Goal: Navigation & Orientation: Find specific page/section

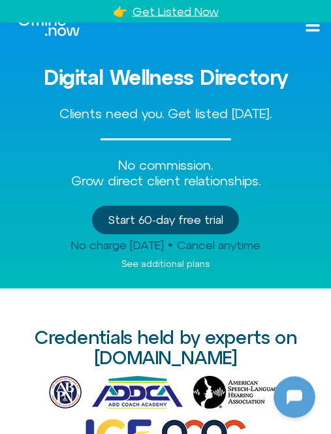
scroll to position [22, 0]
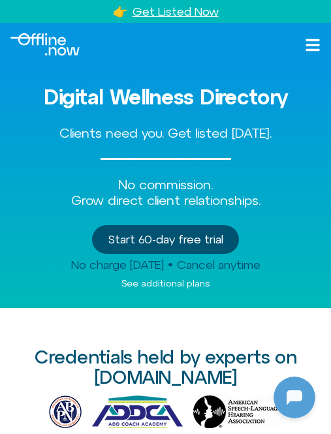
click at [59, 273] on div "Digital Wellness Directory Clients need you. Get listed today. No commission. G…" at bounding box center [165, 187] width 310 height 242
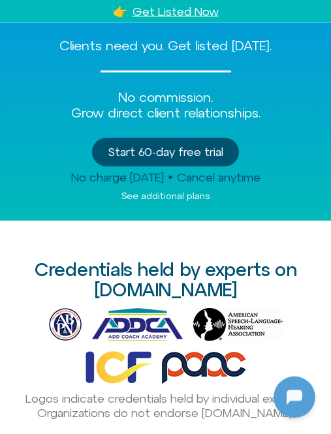
scroll to position [87, 0]
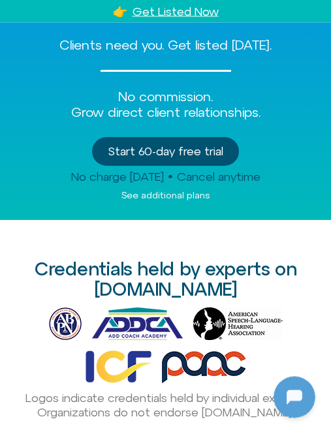
click at [185, 338] on div at bounding box center [165, 346] width 310 height 76
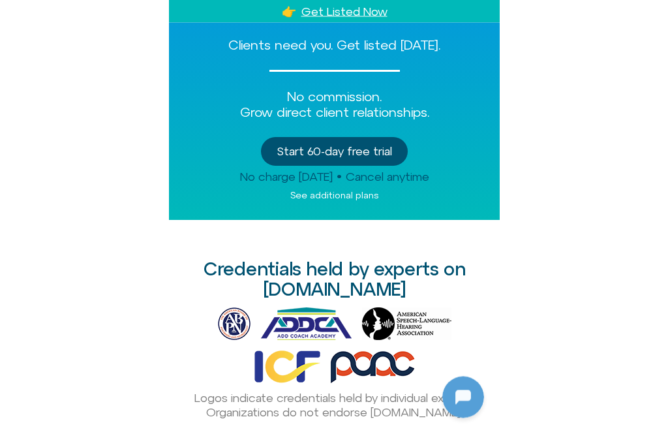
scroll to position [55, 0]
